Goal: Navigation & Orientation: Find specific page/section

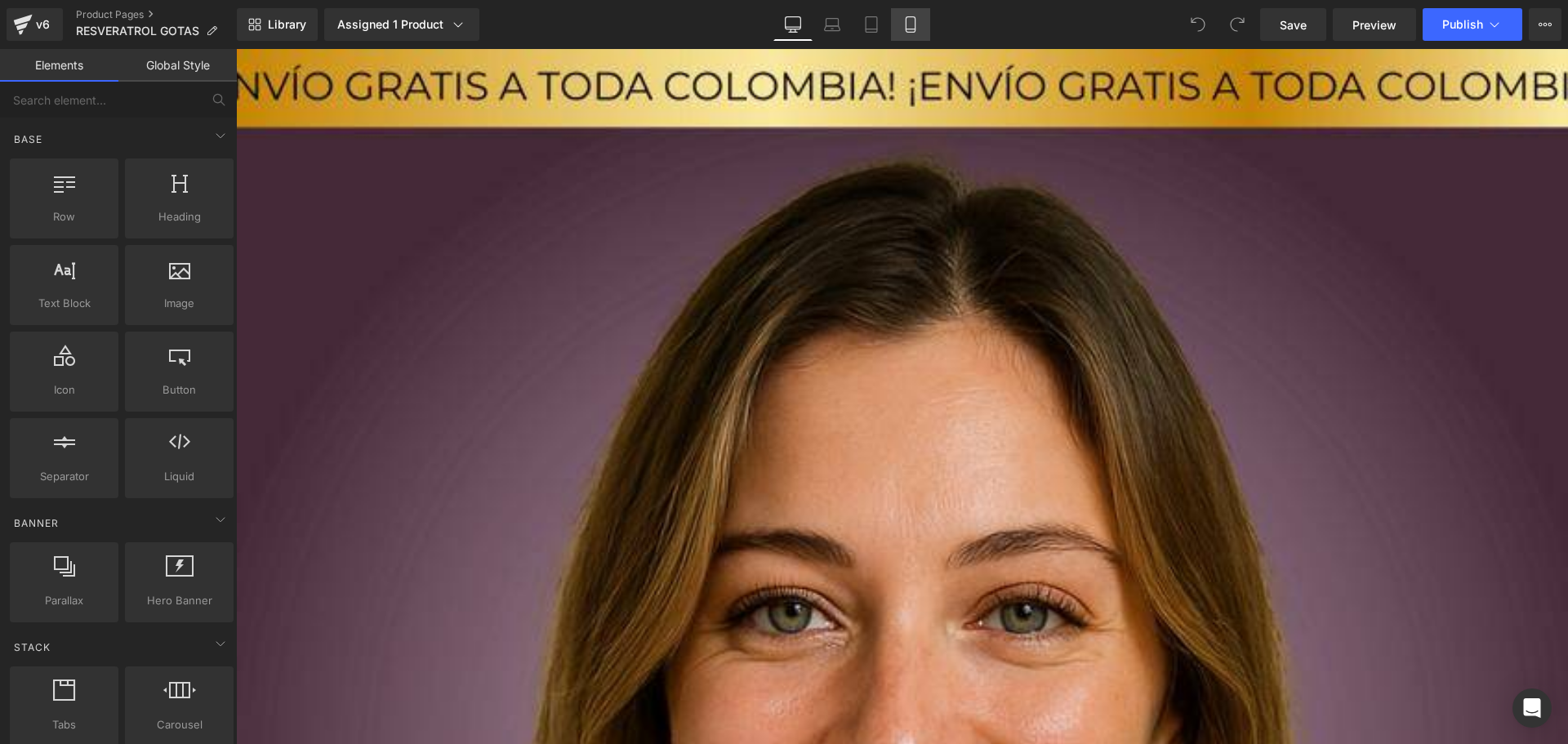
click at [910, 9] on link "Mobile" at bounding box center [910, 25] width 39 height 33
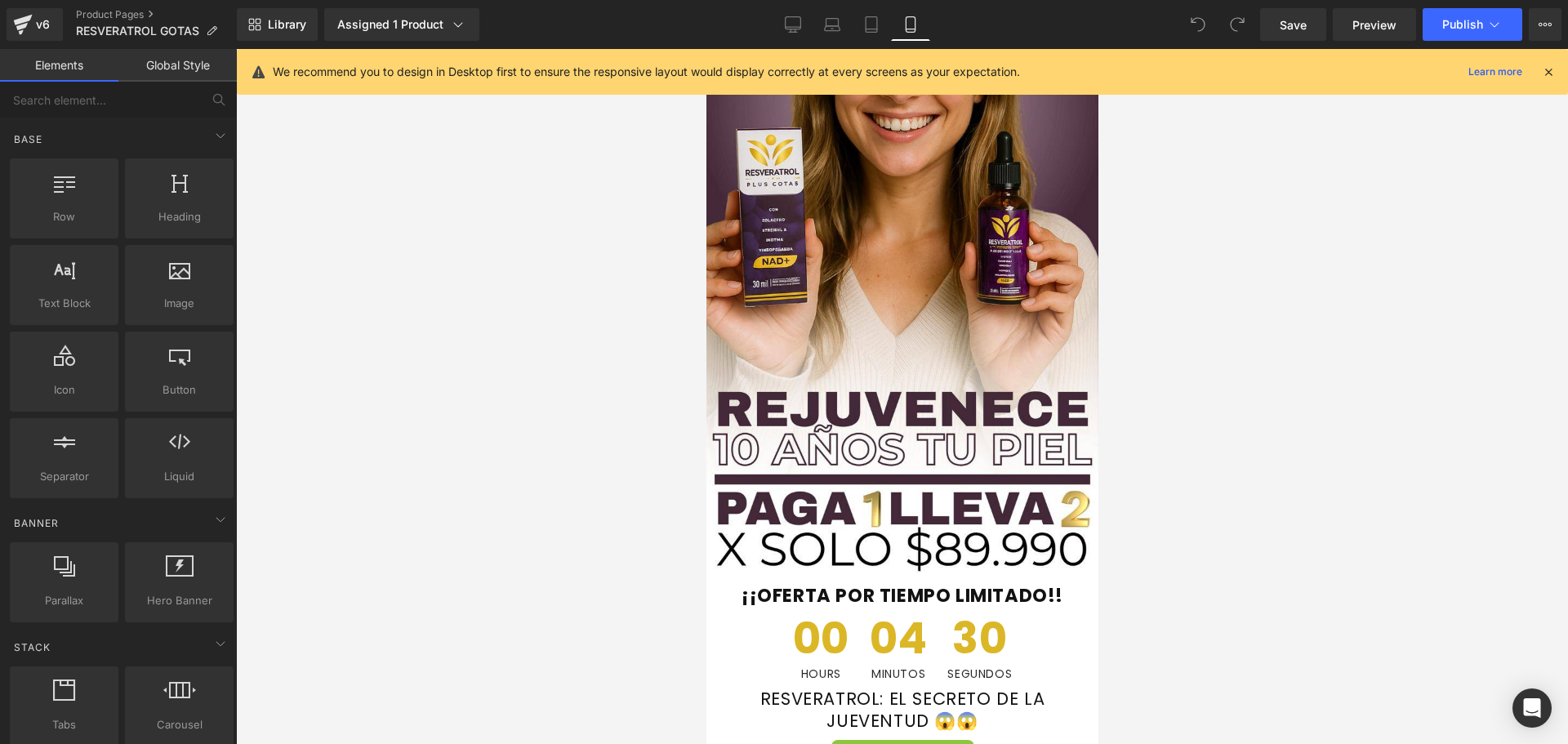
scroll to position [327, 0]
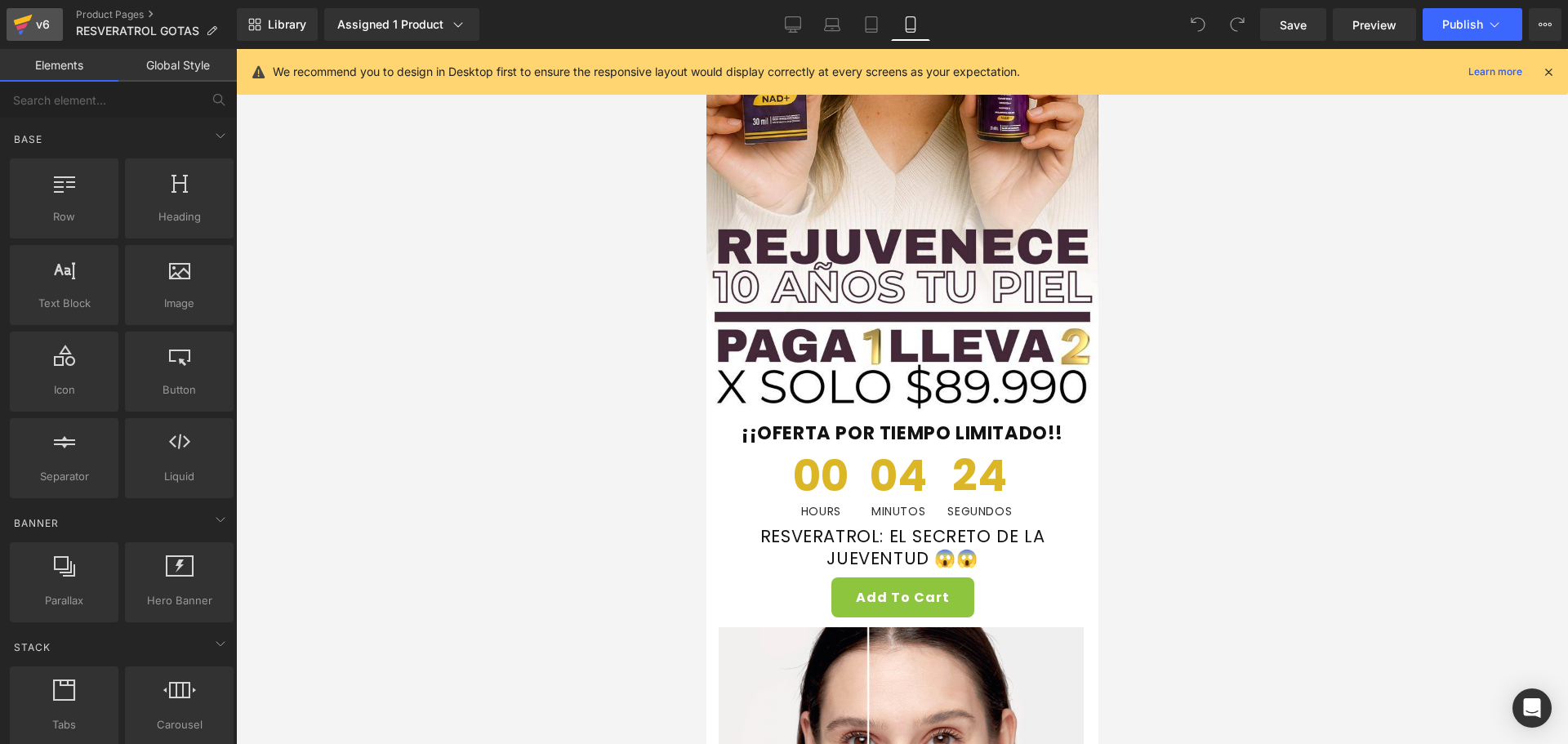
click at [30, 17] on icon at bounding box center [24, 20] width 19 height 10
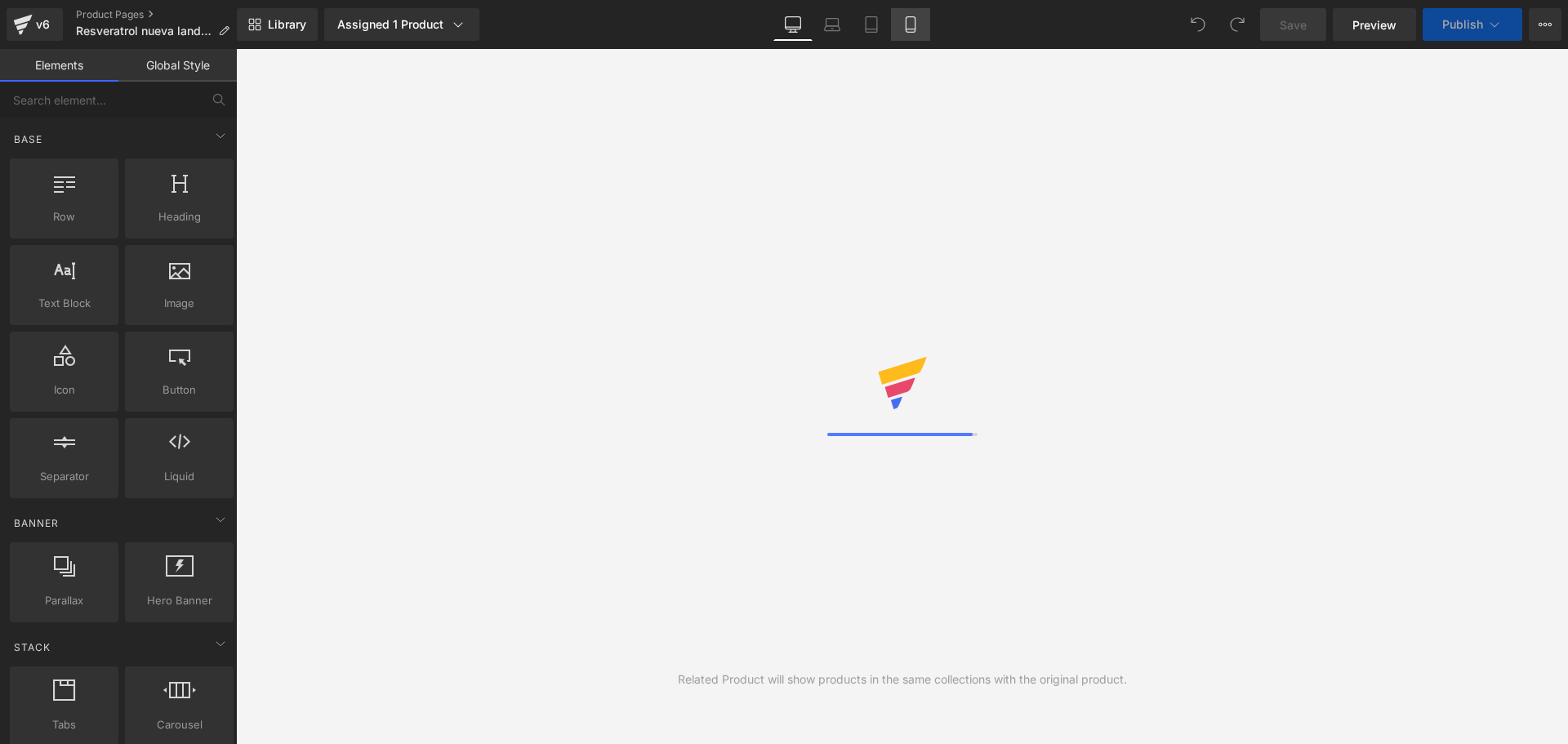
click at [912, 29] on icon at bounding box center [910, 29] width 9 height 0
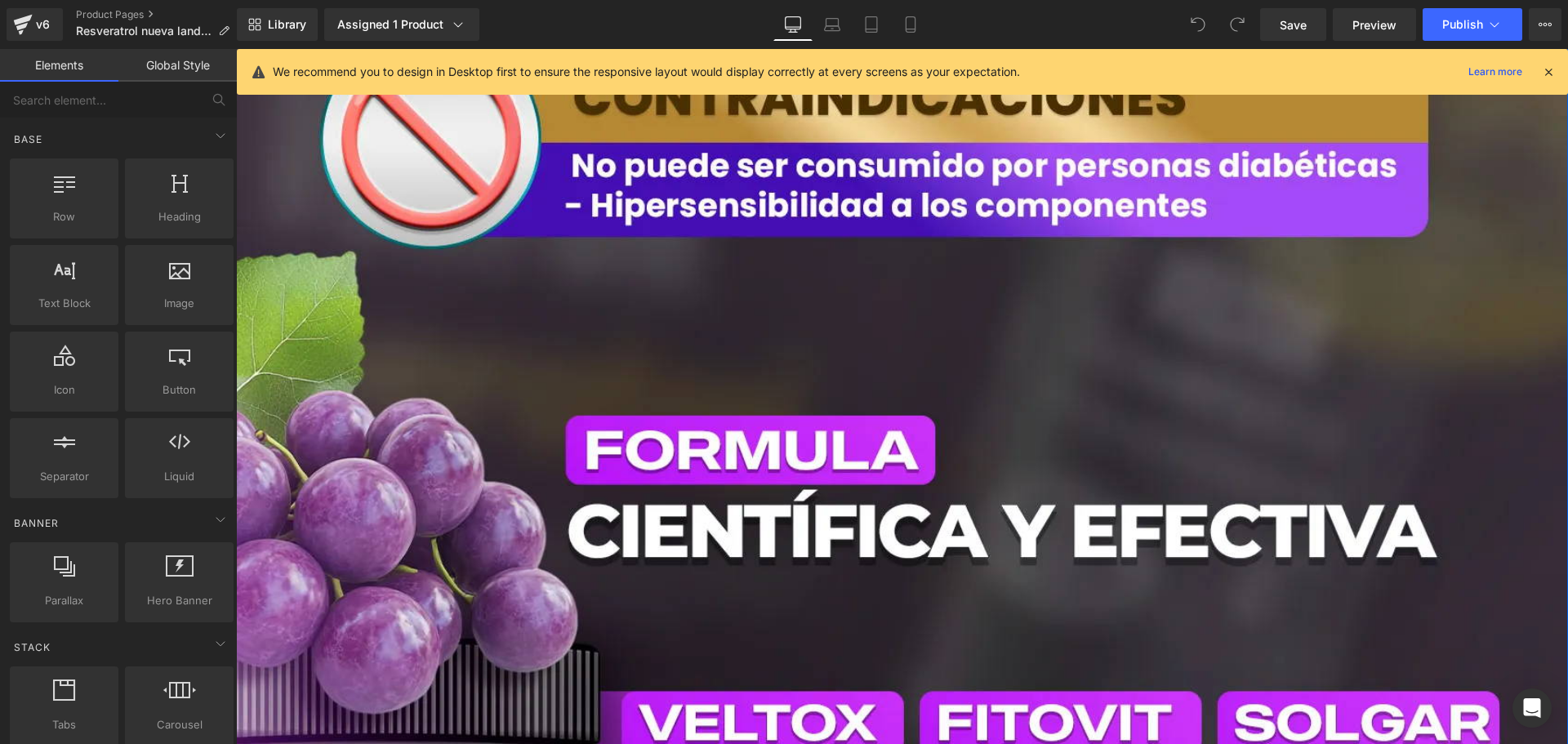
scroll to position [11765, 0]
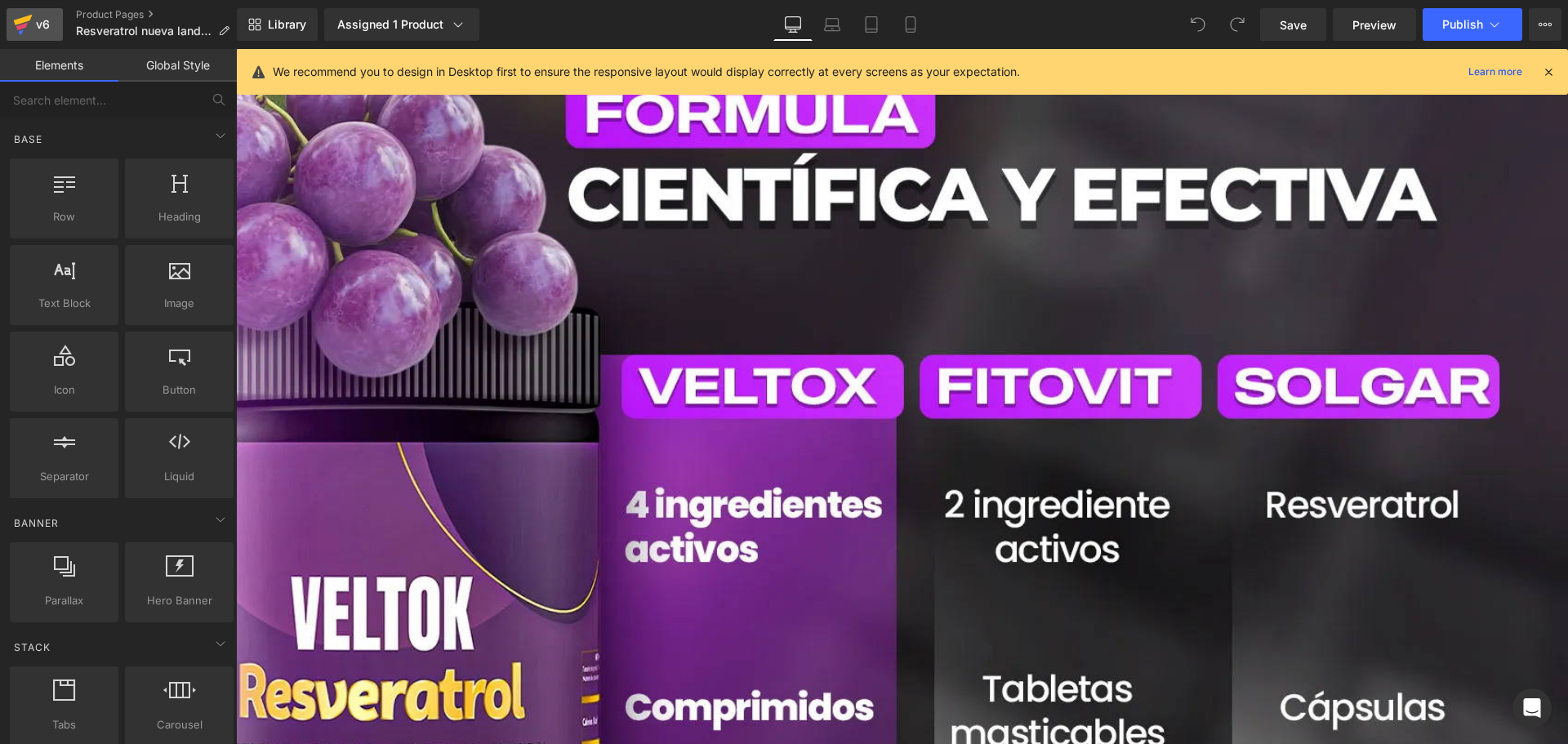
click at [35, 21] on div "v6" at bounding box center [43, 25] width 21 height 21
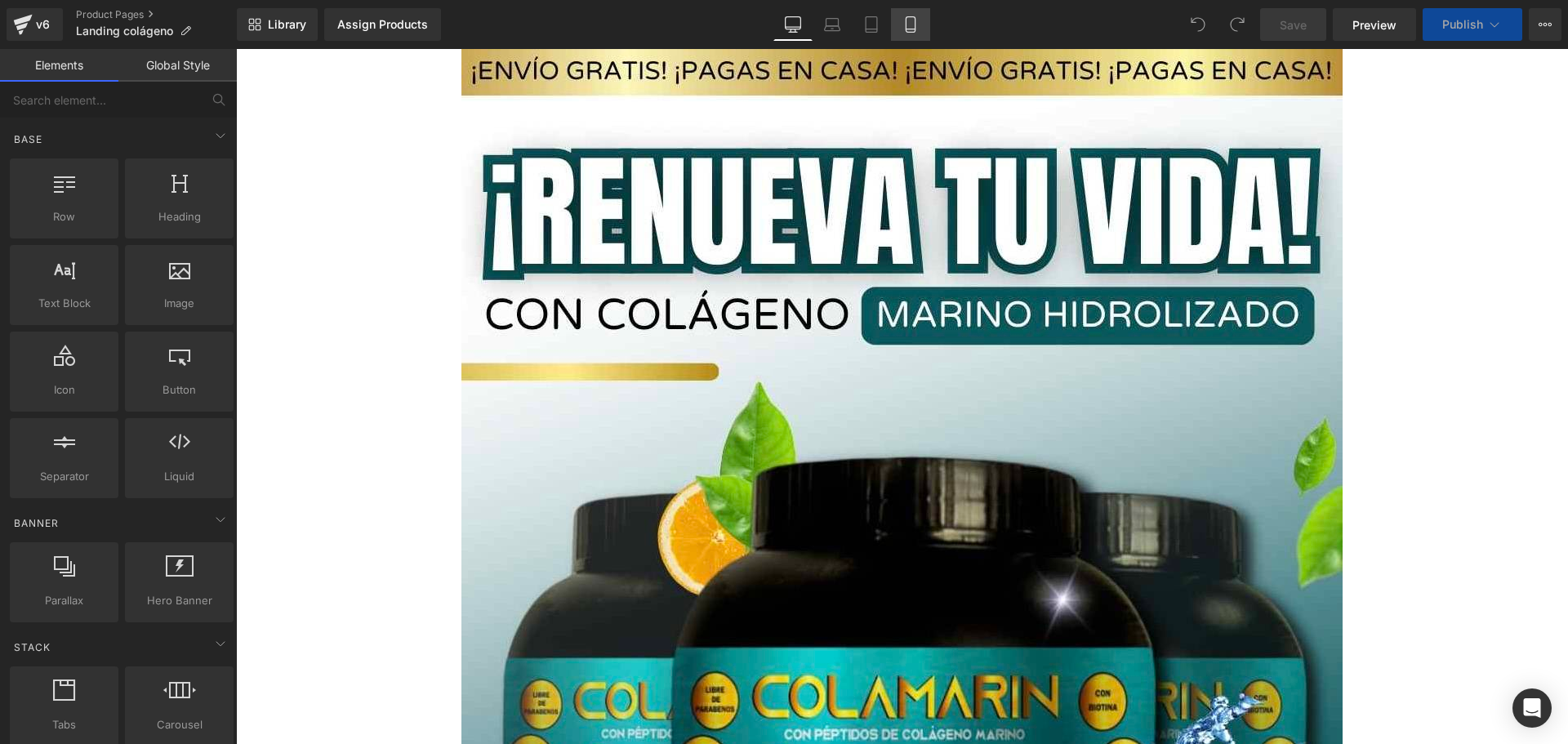
click at [915, 29] on icon at bounding box center [910, 29] width 9 height 0
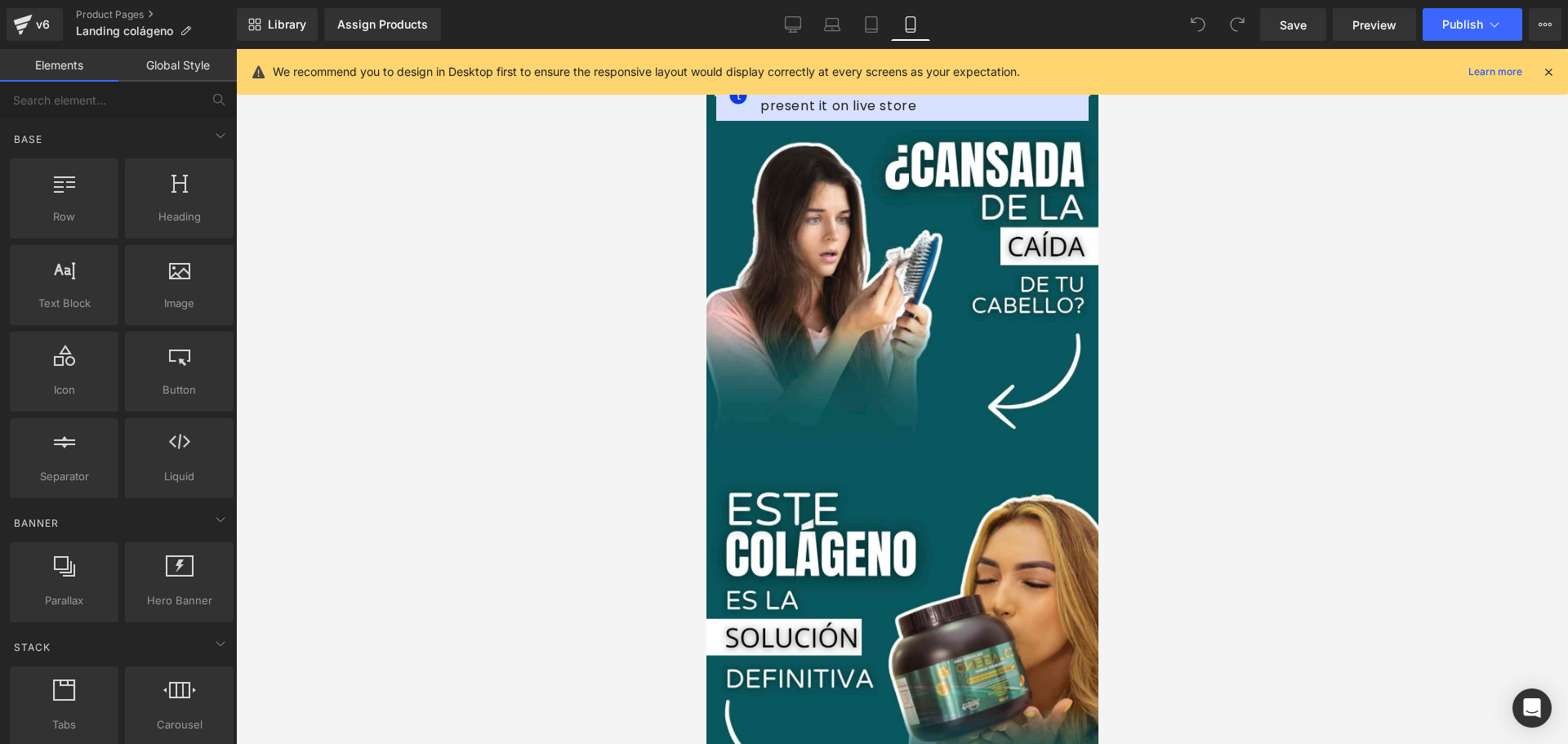
scroll to position [4004, 0]
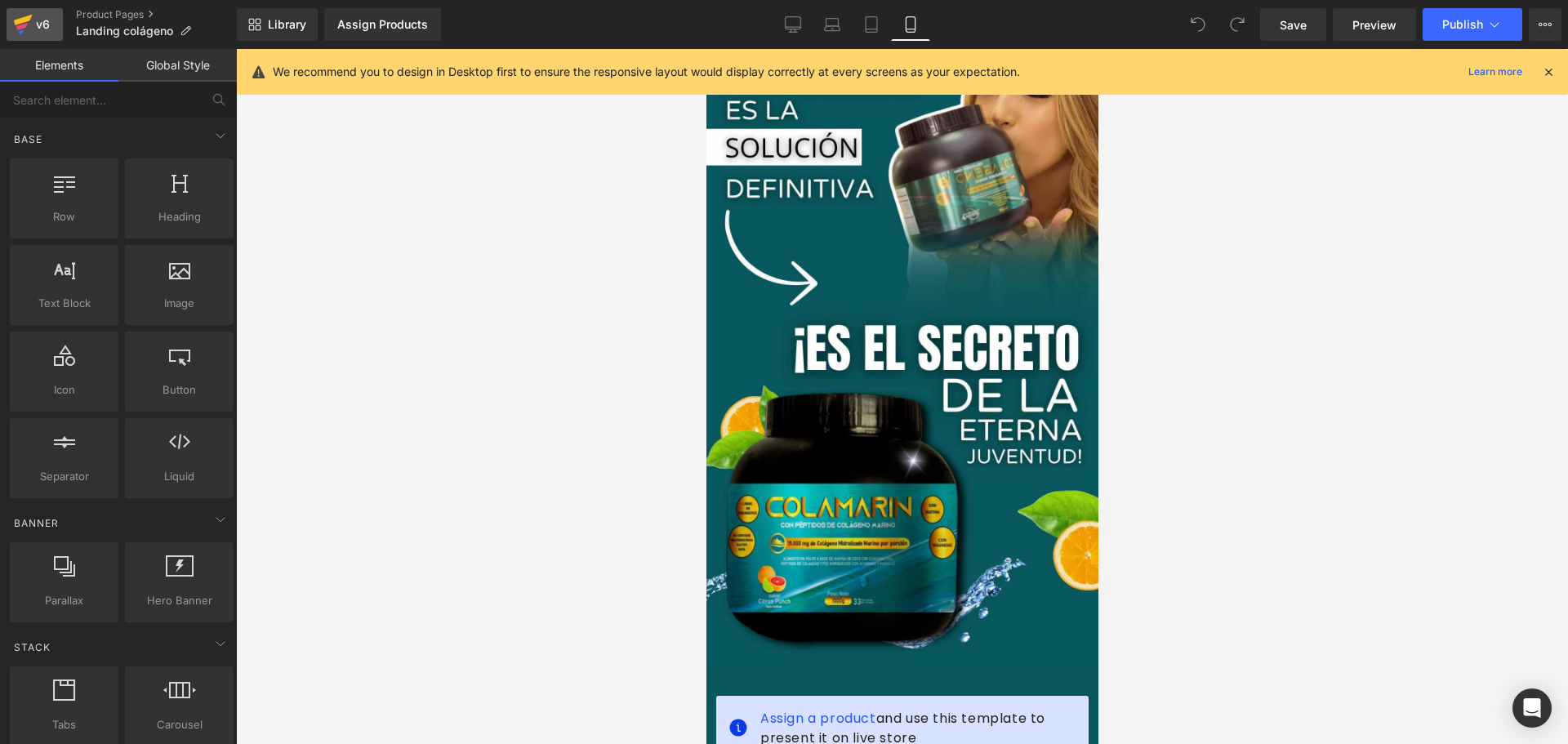
click at [40, 28] on div "v6" at bounding box center [43, 25] width 21 height 21
